Goal: Task Accomplishment & Management: Use online tool/utility

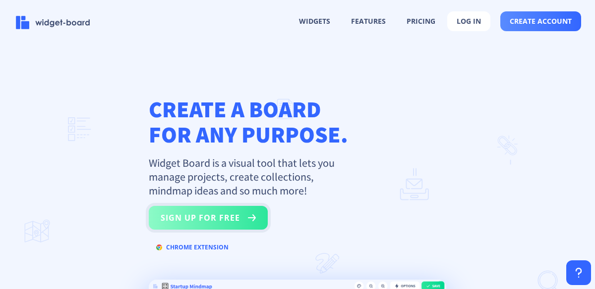
click at [230, 219] on button "sign up for free" at bounding box center [208, 218] width 119 height 24
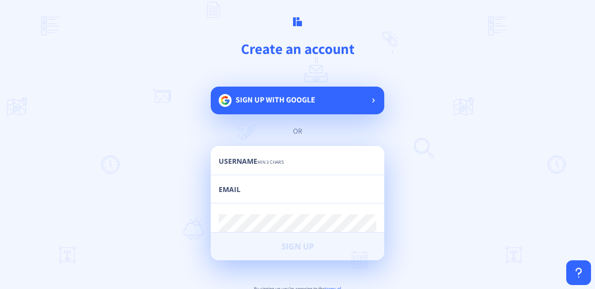
click at [319, 99] on div "Sign up with google" at bounding box center [297, 101] width 173 height 28
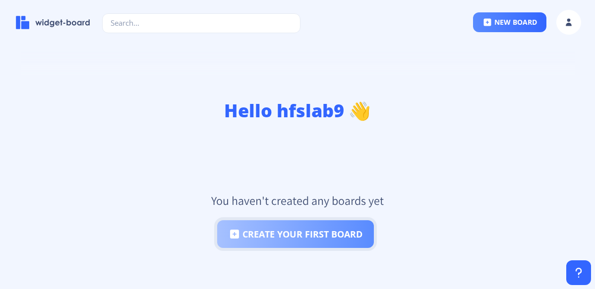
click at [330, 230] on button "create your first board" at bounding box center [295, 235] width 157 height 28
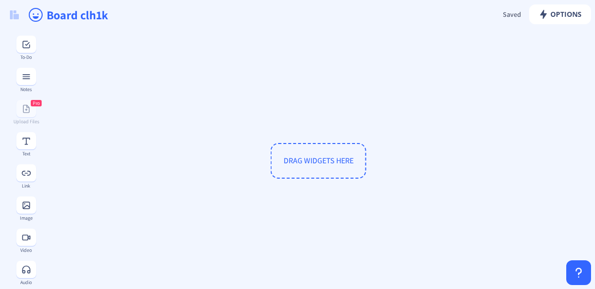
click at [332, 157] on span "DRAG WIDGETS HERE" at bounding box center [319, 161] width 70 height 10
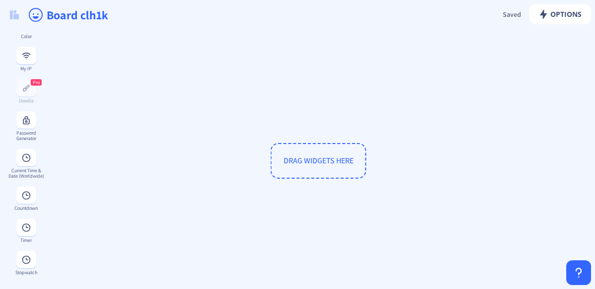
scroll to position [553, 0]
click at [22, 241] on div "Timer" at bounding box center [26, 240] width 36 height 5
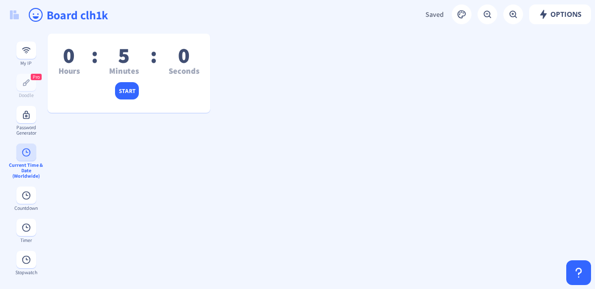
click at [27, 163] on div "Current Time & Date (Worldwide)" at bounding box center [26, 171] width 36 height 16
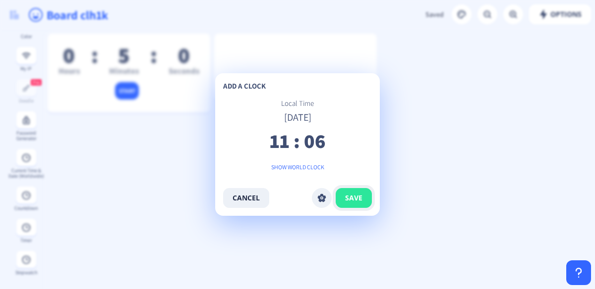
click at [360, 198] on span "save" at bounding box center [353, 198] width 17 height 8
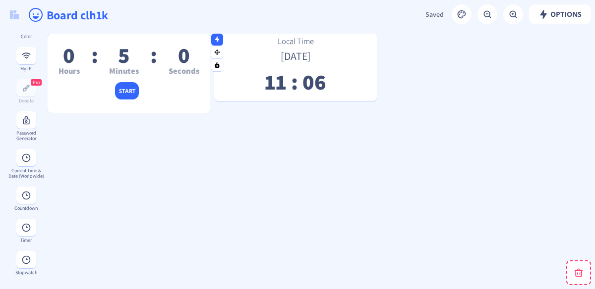
click at [180, 102] on div "0 Hours : 5 Minutes : 0 Seconds start" at bounding box center [129, 89] width 163 height 79
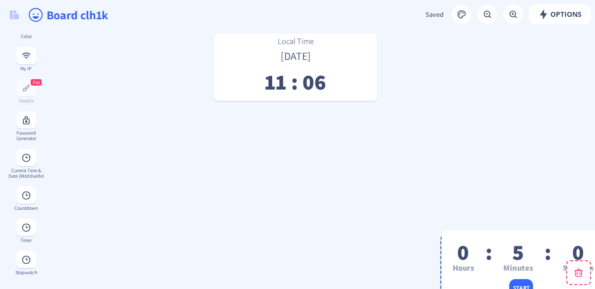
drag, startPoint x: 180, startPoint y: 102, endPoint x: 565, endPoint y: 292, distance: 429.6
click at [565, 289] on html "new board Options Saved Saving... Board clh1k 0 Hours : 5 Minutes : 0 Seconds s…" at bounding box center [297, 144] width 595 height 289
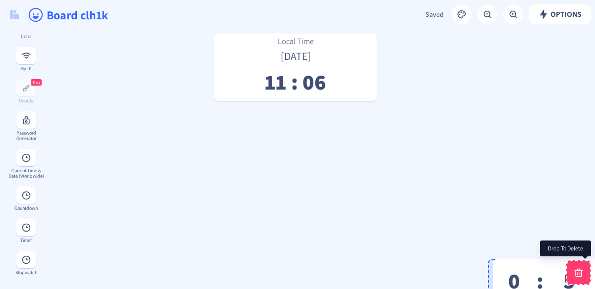
drag, startPoint x: 516, startPoint y: 235, endPoint x: 582, endPoint y: 270, distance: 74.3
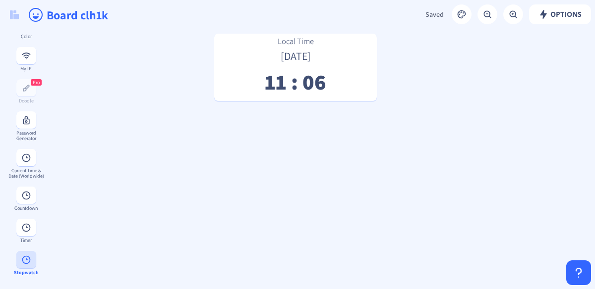
click at [22, 261] on icon at bounding box center [26, 260] width 8 height 8
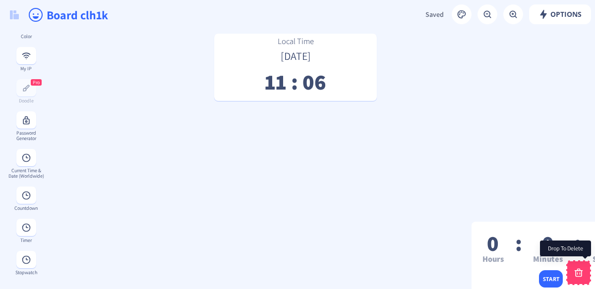
drag, startPoint x: 159, startPoint y: 86, endPoint x: 582, endPoint y: 269, distance: 461.4
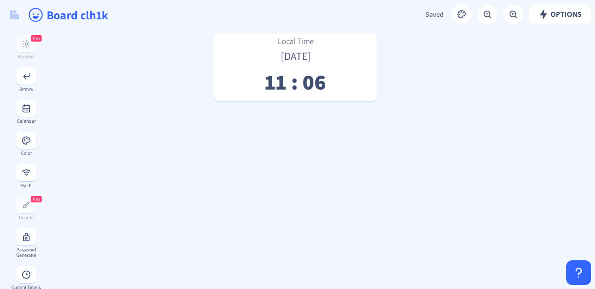
scroll to position [415, 0]
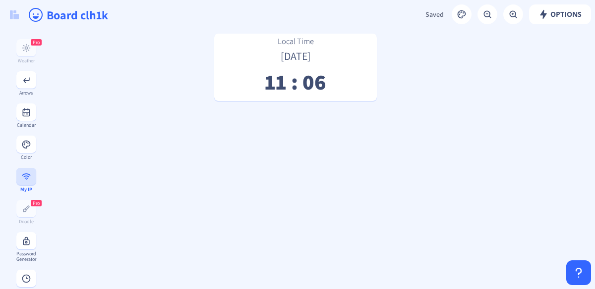
click at [23, 182] on rect at bounding box center [26, 177] width 10 height 10
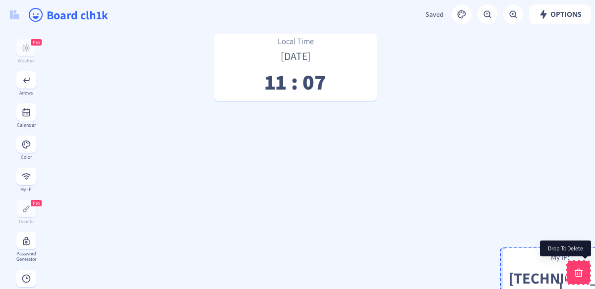
drag, startPoint x: 120, startPoint y: 58, endPoint x: 575, endPoint y: 273, distance: 503.1
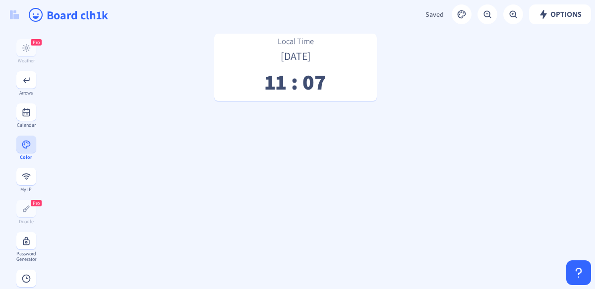
click at [21, 153] on button at bounding box center [26, 144] width 20 height 17
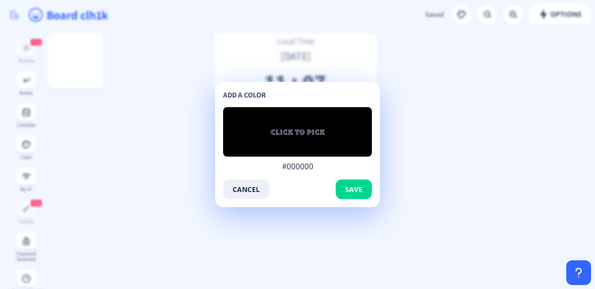
click at [276, 166] on input "#000000" at bounding box center [297, 166] width 149 height 11
click at [309, 166] on input "#000000" at bounding box center [297, 166] width 149 height 11
drag, startPoint x: 343, startPoint y: 163, endPoint x: 289, endPoint y: 109, distance: 76.4
click at [289, 109] on div "add a color CLICK TO PICK #000000 #000000 cancel save" at bounding box center [297, 145] width 149 height 110
click at [291, 127] on span "CLICK TO PICK" at bounding box center [298, 132] width 54 height 10
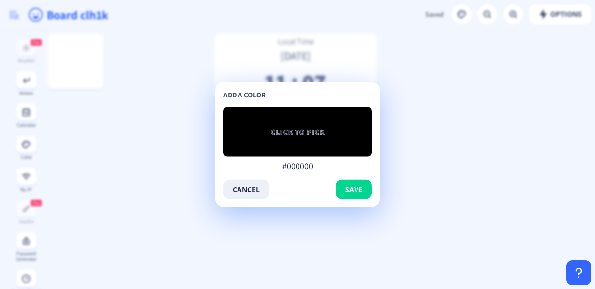
type input "#9b83be"
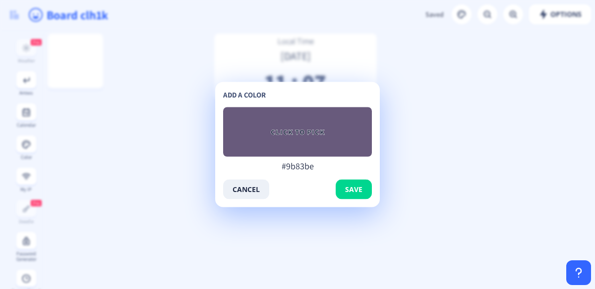
type input "#685a7c"
type input "#55446f"
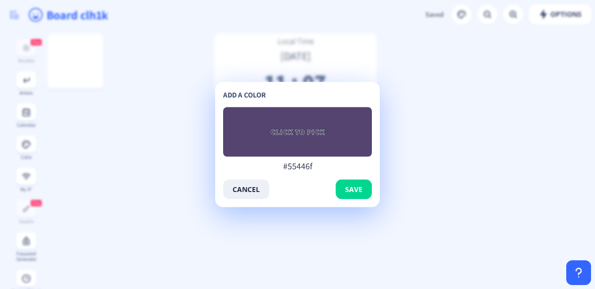
type input "#43315e"
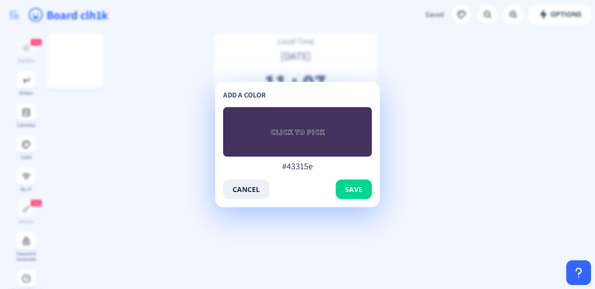
type input "#36315e"
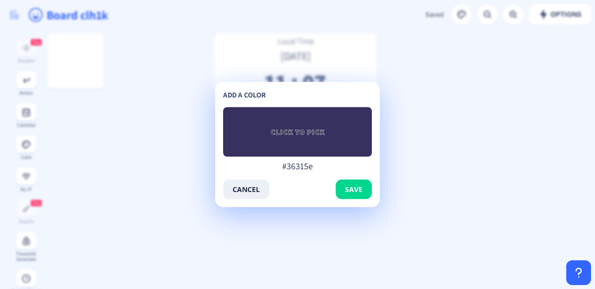
type input "#5c5496"
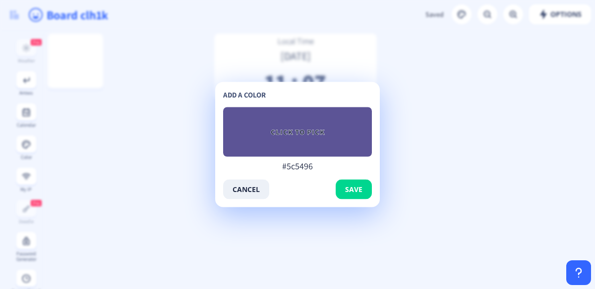
type input "#7065c3"
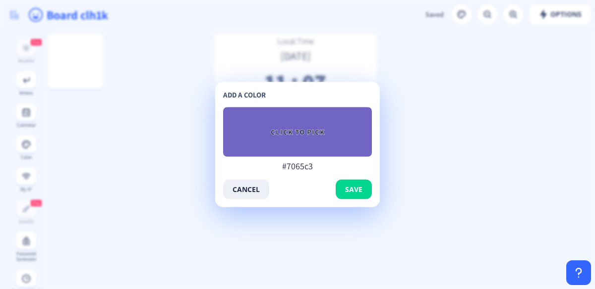
type input "#352f60"
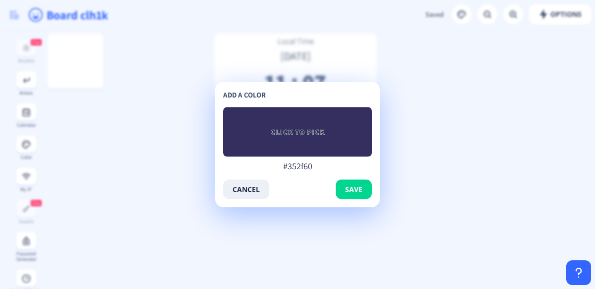
type input "#7d70e1"
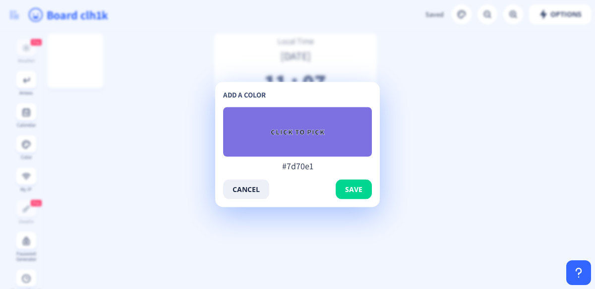
type input "#ecebf5"
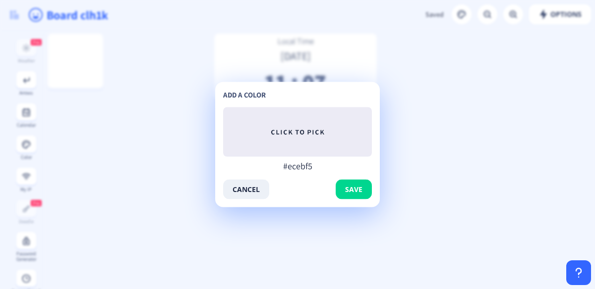
type input "#ecebf5"
click at [222, 130] on div "add a color CLICK TO PICK #ecebf5 #ecebf5 cancel save" at bounding box center [297, 144] width 165 height 125
click at [251, 193] on button "cancel" at bounding box center [246, 190] width 46 height 20
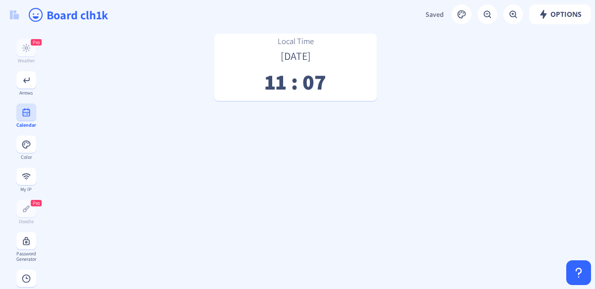
click at [33, 121] on button at bounding box center [26, 112] width 20 height 17
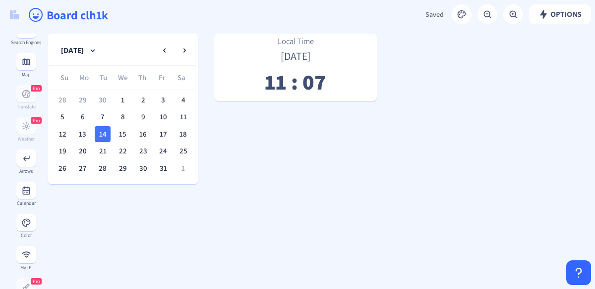
scroll to position [334, 0]
click at [21, 167] on icon at bounding box center [26, 162] width 10 height 10
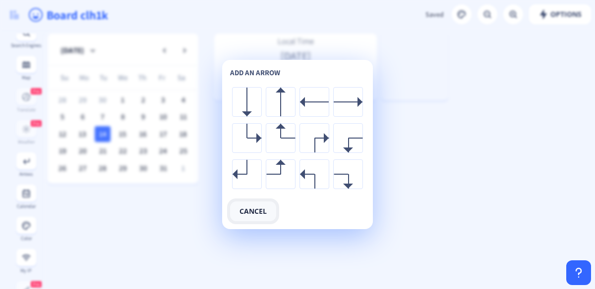
click at [253, 220] on button "cancel" at bounding box center [253, 212] width 46 height 20
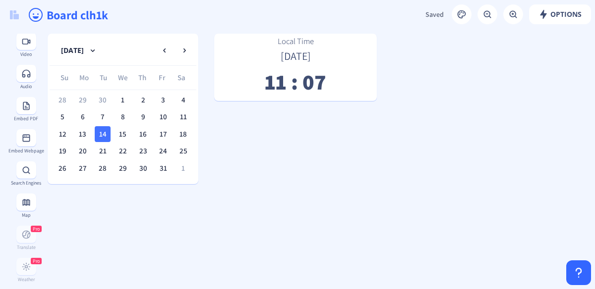
scroll to position [194, 0]
click at [21, 144] on rect at bounding box center [26, 140] width 10 height 10
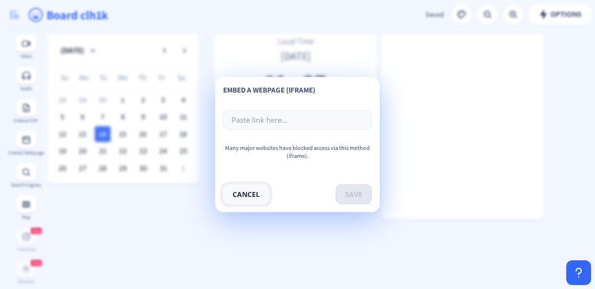
click at [256, 200] on button "cancel" at bounding box center [246, 195] width 46 height 20
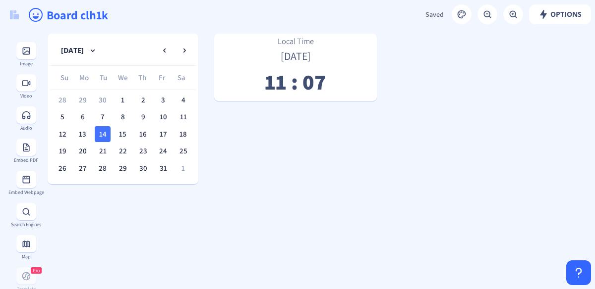
scroll to position [136, 0]
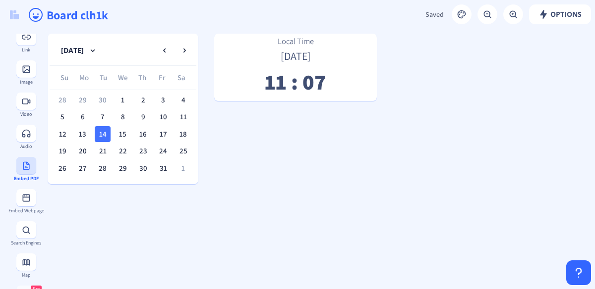
click at [21, 170] on rect at bounding box center [26, 166] width 10 height 10
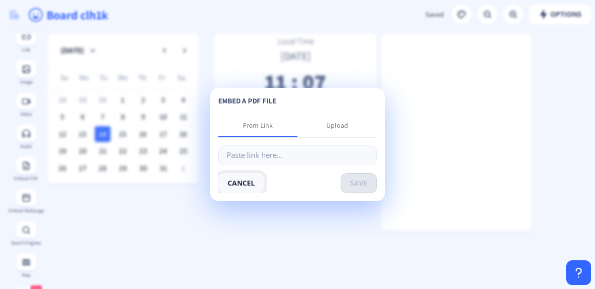
click at [248, 181] on button "cancel" at bounding box center [241, 183] width 46 height 20
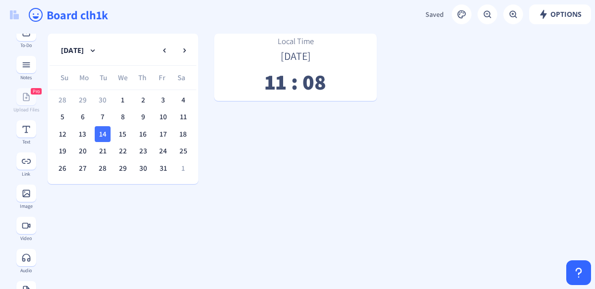
scroll to position [0, 0]
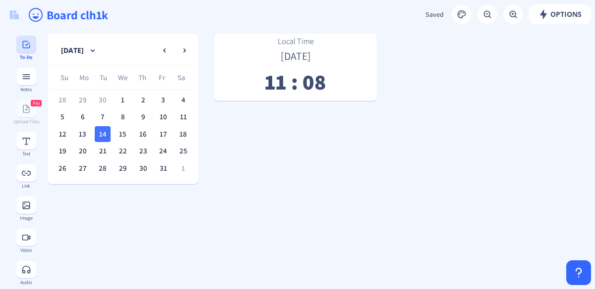
click at [22, 57] on div "To-Do" at bounding box center [26, 57] width 36 height 5
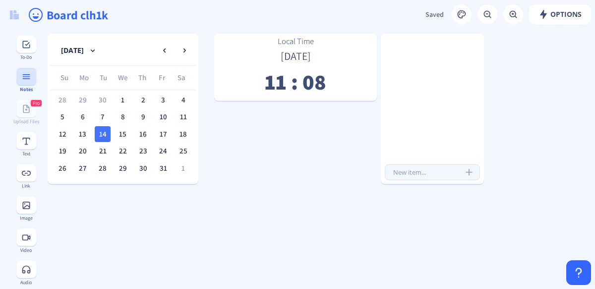
click at [16, 70] on button at bounding box center [26, 76] width 20 height 17
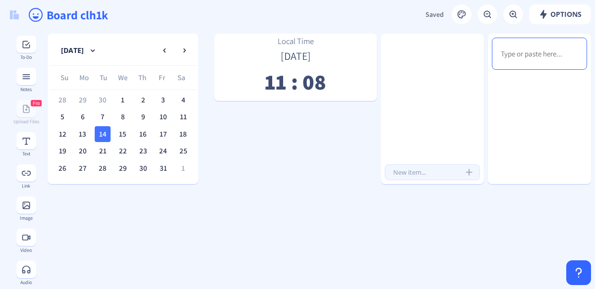
click at [463, 18] on rect at bounding box center [462, 14] width 10 height 10
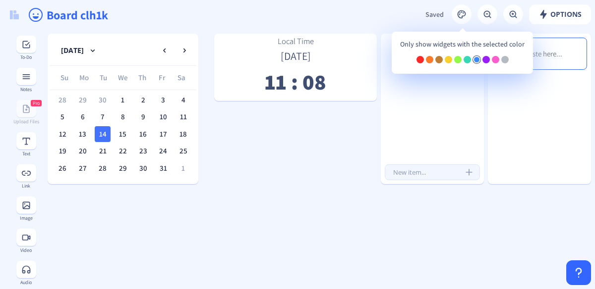
click at [475, 57] on div at bounding box center [476, 59] width 7 height 7
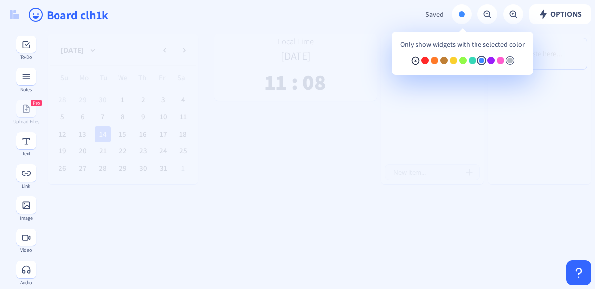
click at [509, 61] on div at bounding box center [509, 60] width 7 height 7
click at [481, 62] on div at bounding box center [481, 60] width 7 height 7
click at [413, 61] on rect at bounding box center [415, 61] width 10 height 10
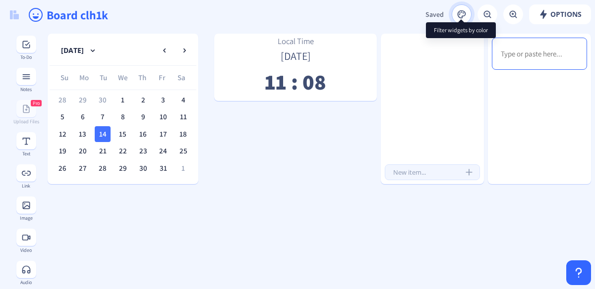
click at [462, 11] on rect at bounding box center [462, 14] width 10 height 10
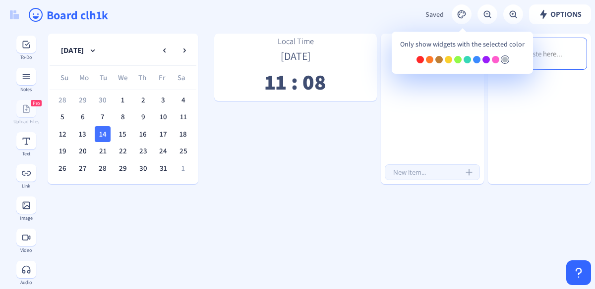
click at [501, 60] on div at bounding box center [504, 59] width 7 height 7
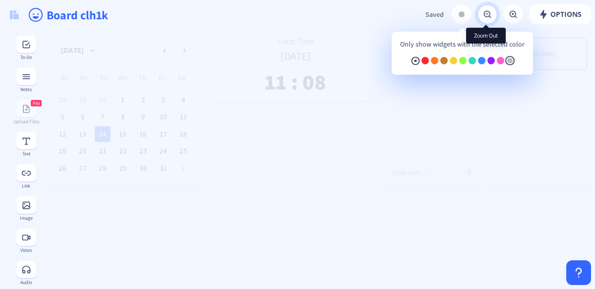
click at [482, 15] on rect at bounding box center [487, 14] width 10 height 10
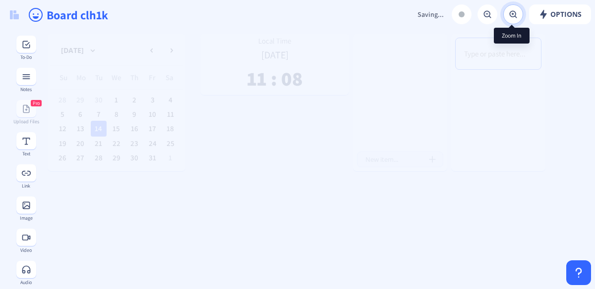
click at [508, 15] on rect at bounding box center [513, 14] width 10 height 10
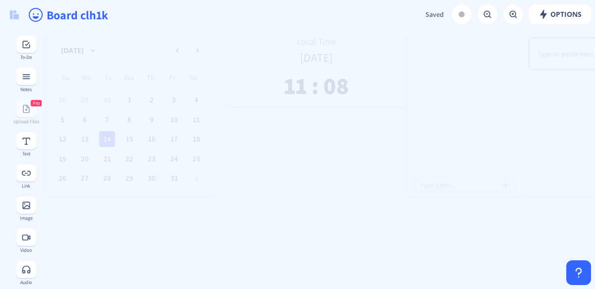
click at [505, 21] on button at bounding box center [513, 14] width 20 height 20
click at [27, 144] on rect at bounding box center [26, 141] width 10 height 10
click at [23, 178] on button at bounding box center [26, 173] width 20 height 17
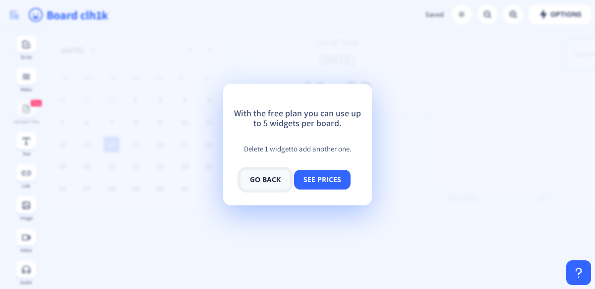
click at [253, 177] on button "go back" at bounding box center [265, 180] width 50 height 20
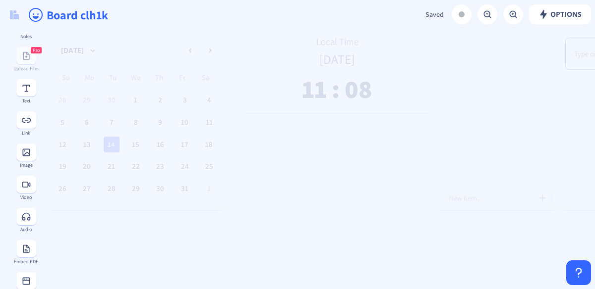
scroll to position [77, 0]
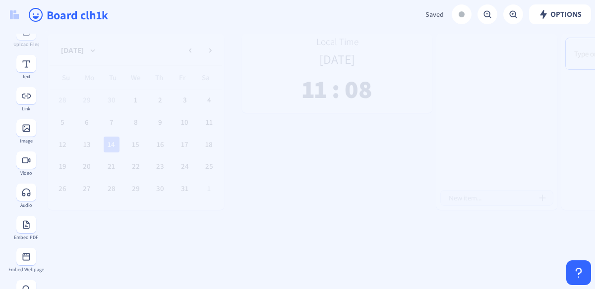
click at [430, 17] on span "Saved" at bounding box center [434, 14] width 18 height 9
click at [431, 13] on span "Saved" at bounding box center [434, 14] width 18 height 9
